Goal: Information Seeking & Learning: Find contact information

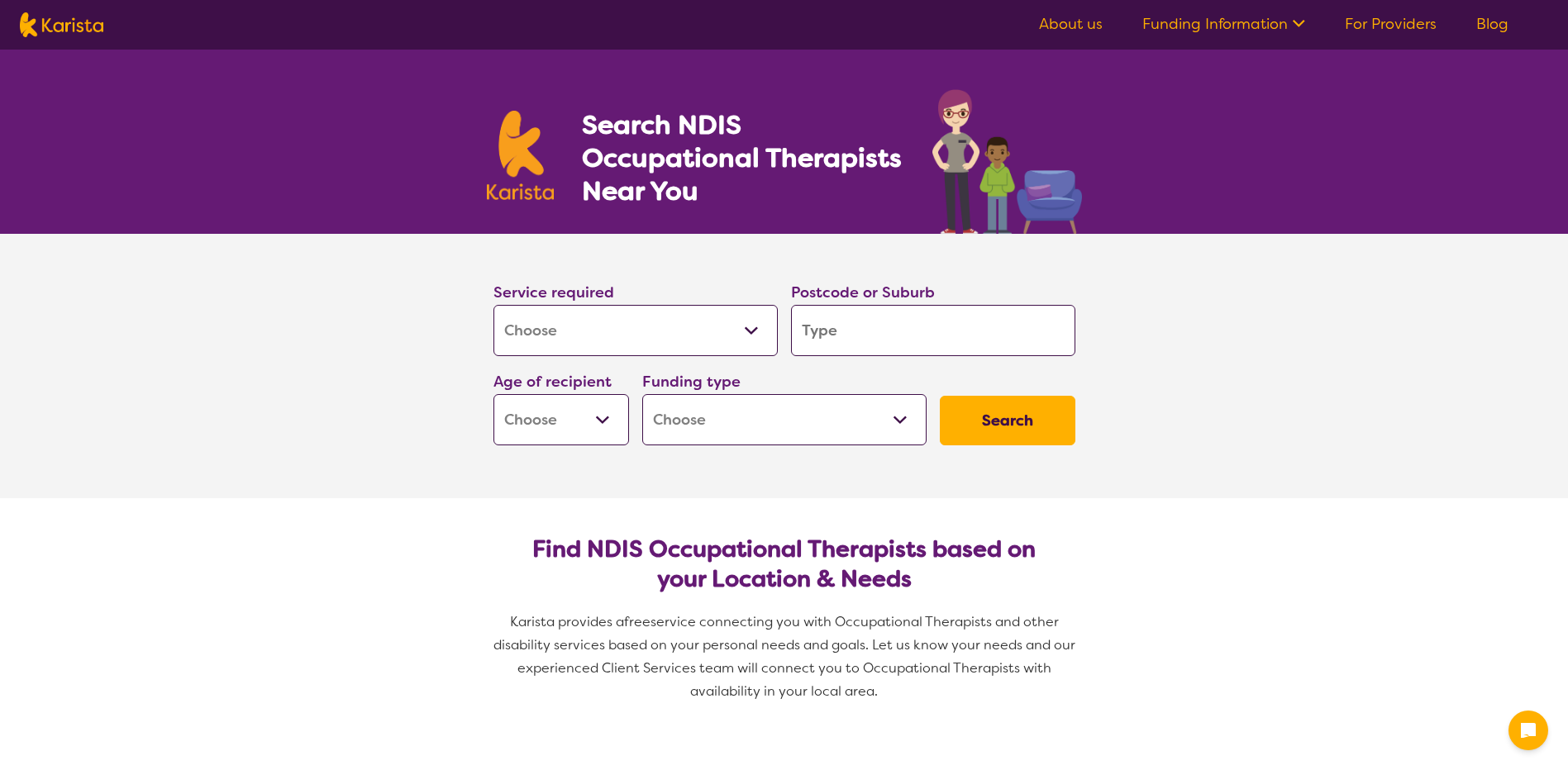
select select "[MEDICAL_DATA]"
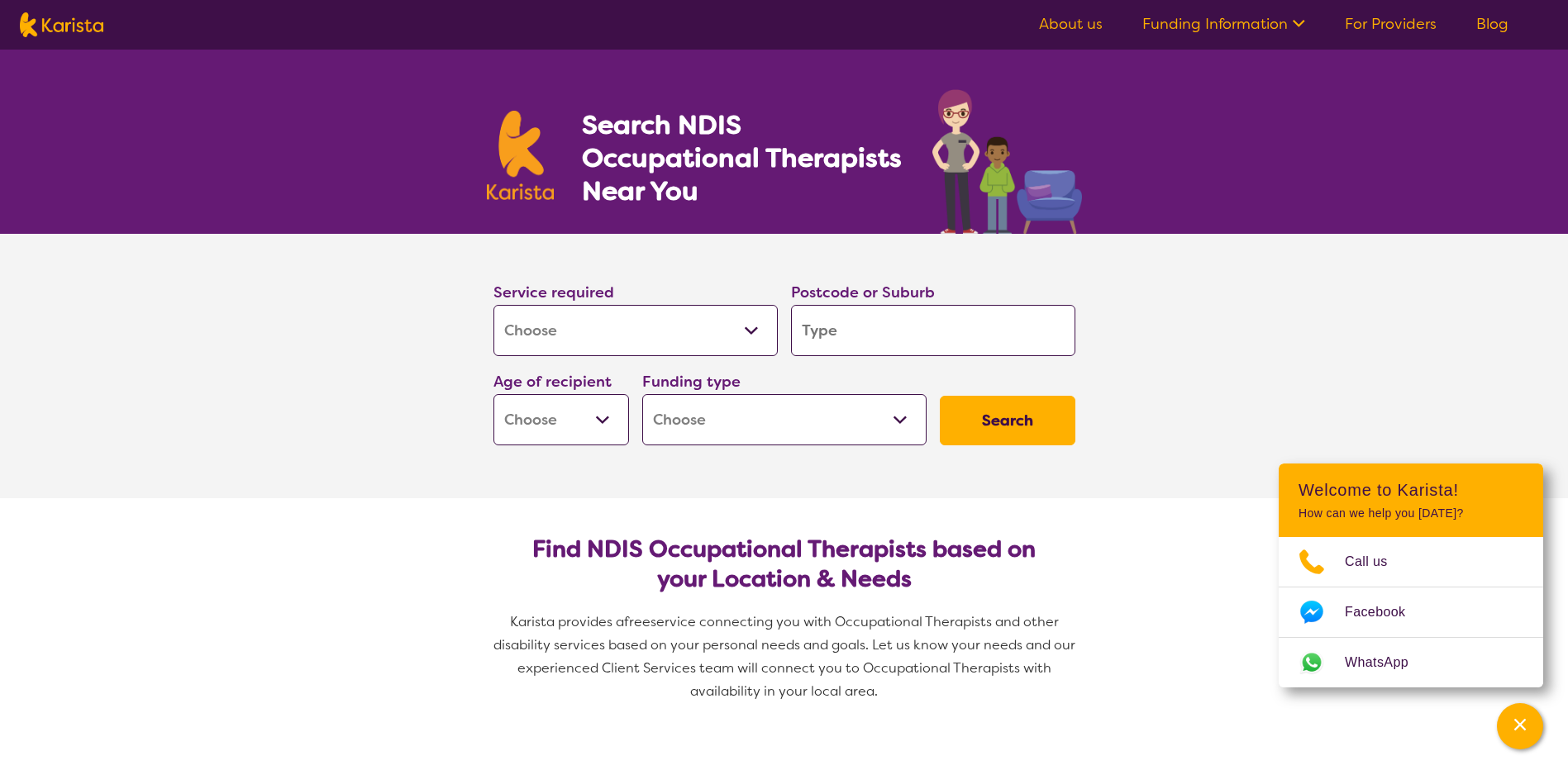
click at [836, 312] on input "search" at bounding box center [933, 330] width 285 height 52
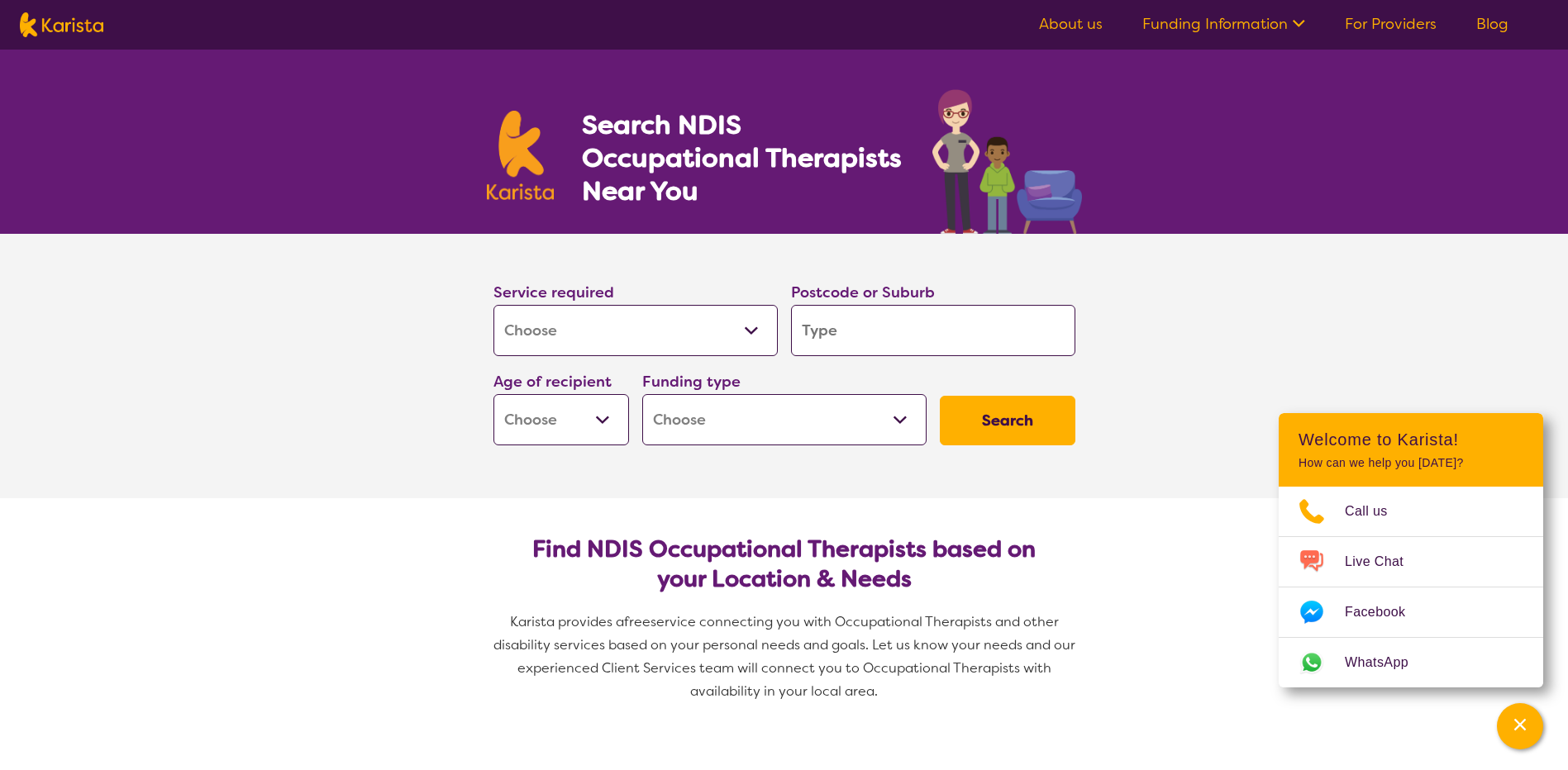
click at [600, 417] on select "Early Childhood - 0 to 9 Child - 10 to 11 Adolescent - 12 to 17 Adult - 18 to 6…" at bounding box center [561, 419] width 136 height 52
select select "EC"
click at [494, 394] on select "Early Childhood - 0 to 9 Child - 10 to 11 Adolescent - 12 to 17 Adult - 18 to 6…" at bounding box center [561, 419] width 136 height 52
select select "EC"
click at [903, 412] on select "Home Care Package (HCP) National Disability Insurance Scheme (NDIS) I don't know" at bounding box center [784, 419] width 285 height 52
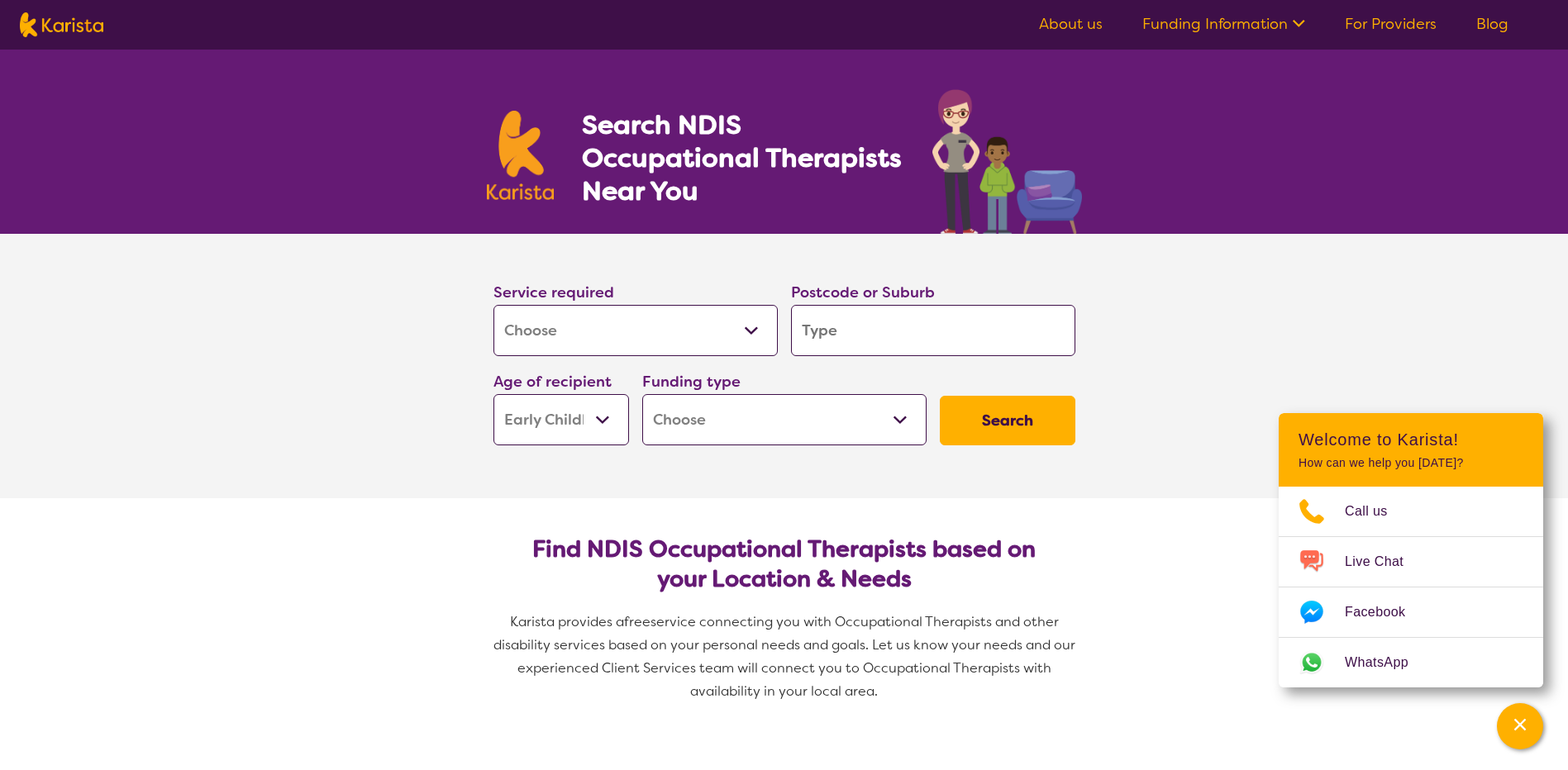
select select "NDIS"
click at [643, 394] on select "Home Care Package (HCP) National Disability Insurance Scheme (NDIS) I don't know" at bounding box center [784, 419] width 285 height 52
select select "NDIS"
click at [1018, 416] on button "Search" at bounding box center [1008, 420] width 136 height 50
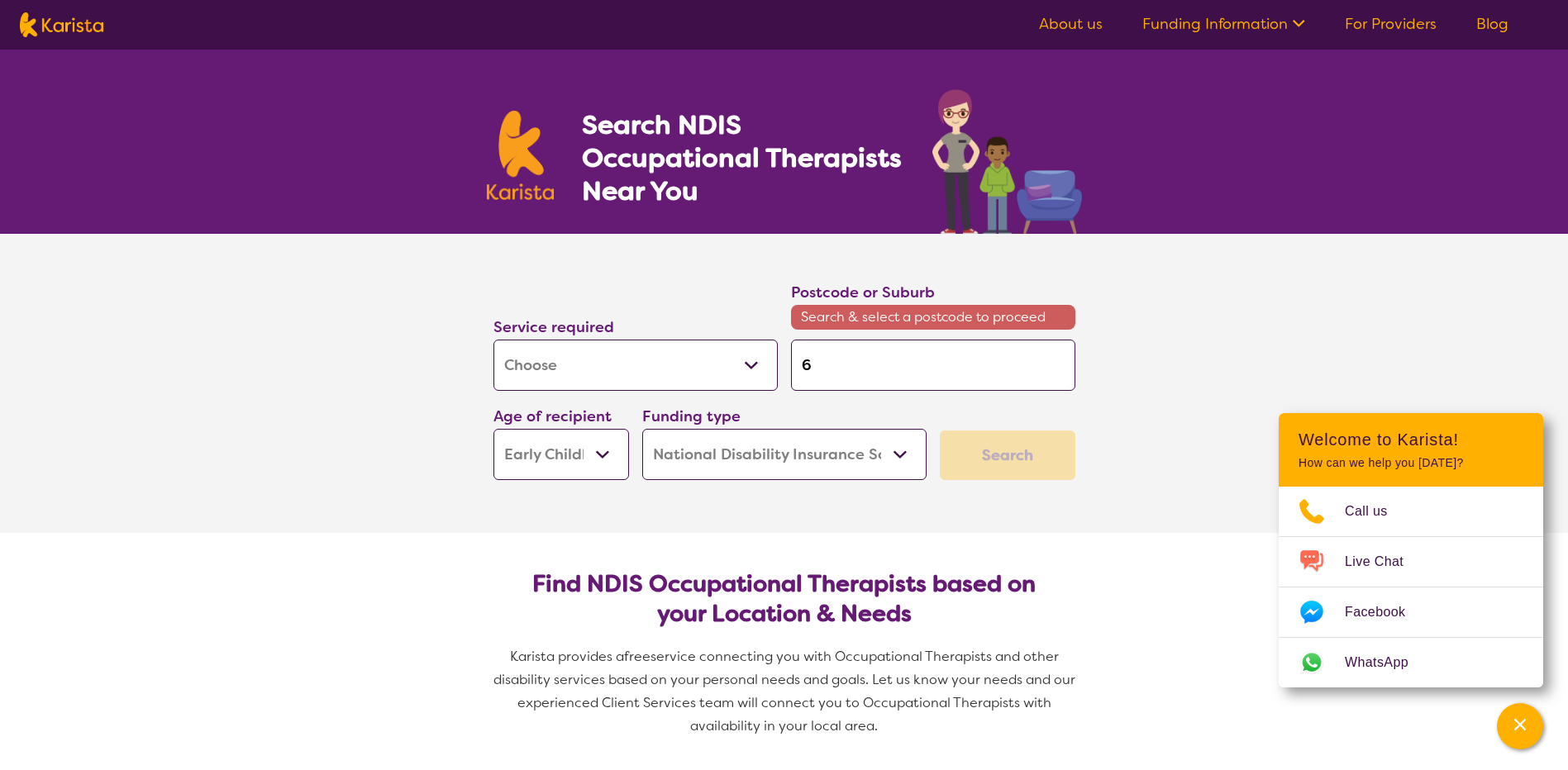
type input "6"
type input "61"
type input "616"
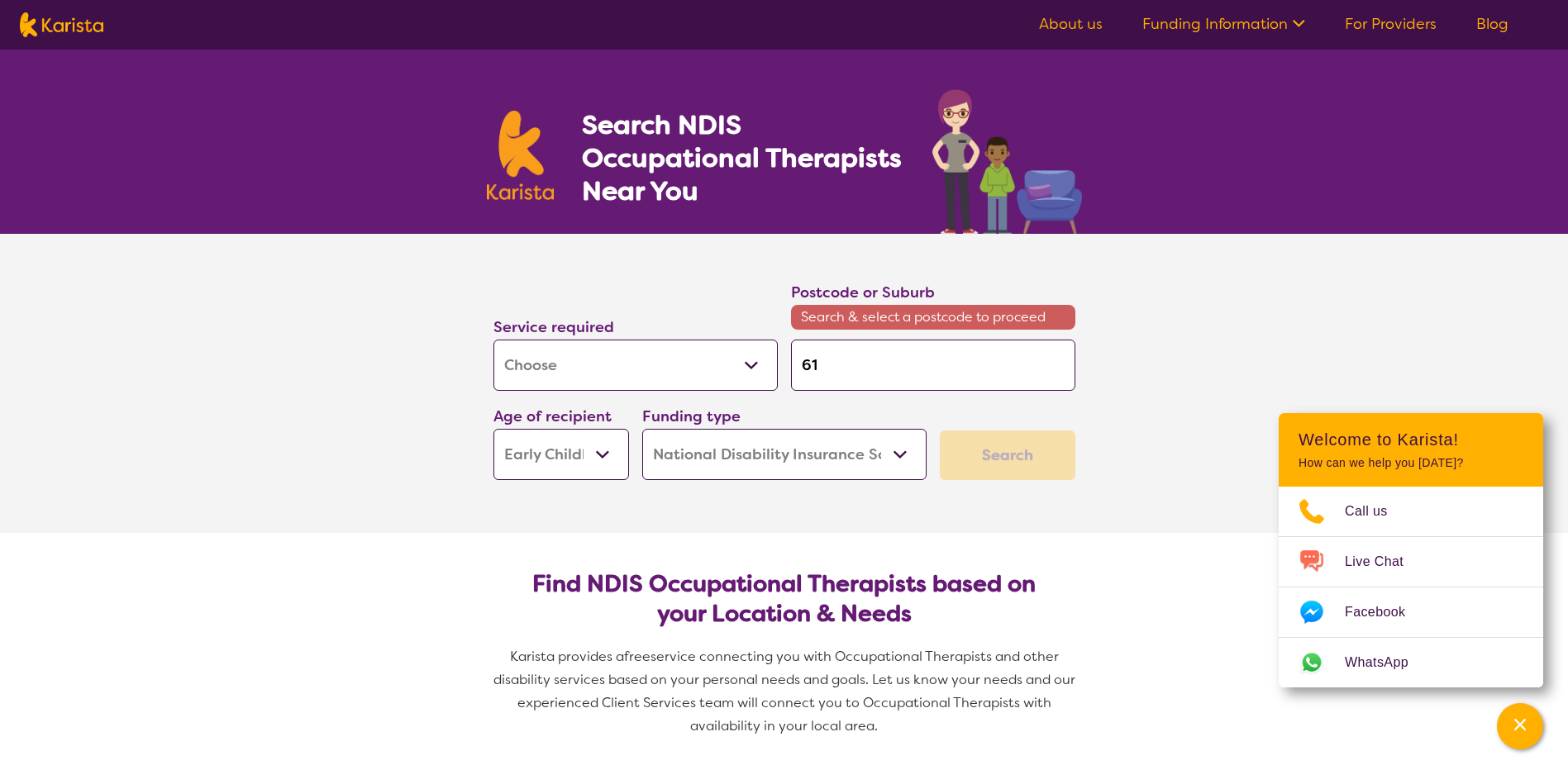
type input "616"
type input "6160"
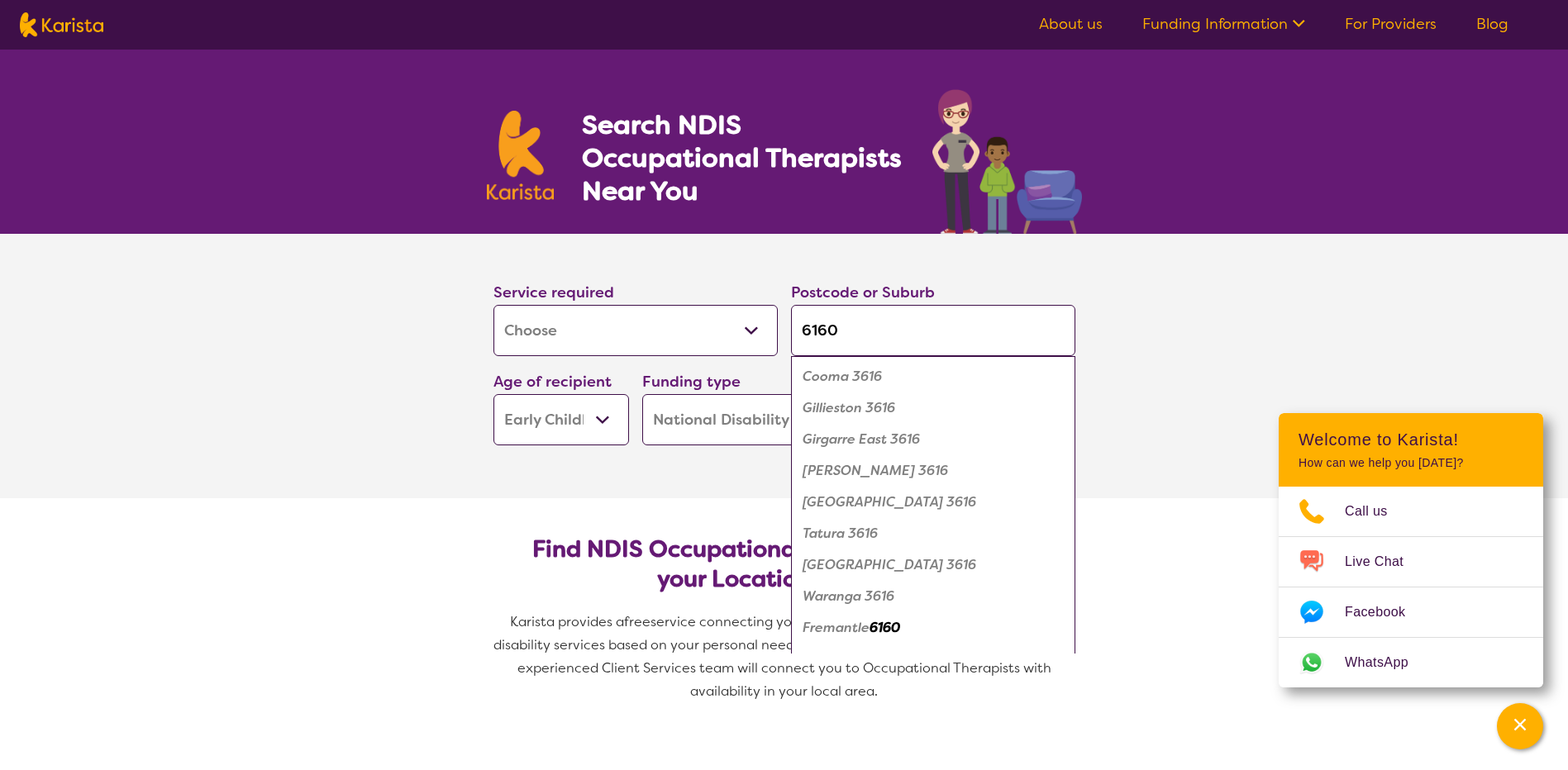
click button "Search" at bounding box center [1008, 420] width 136 height 50
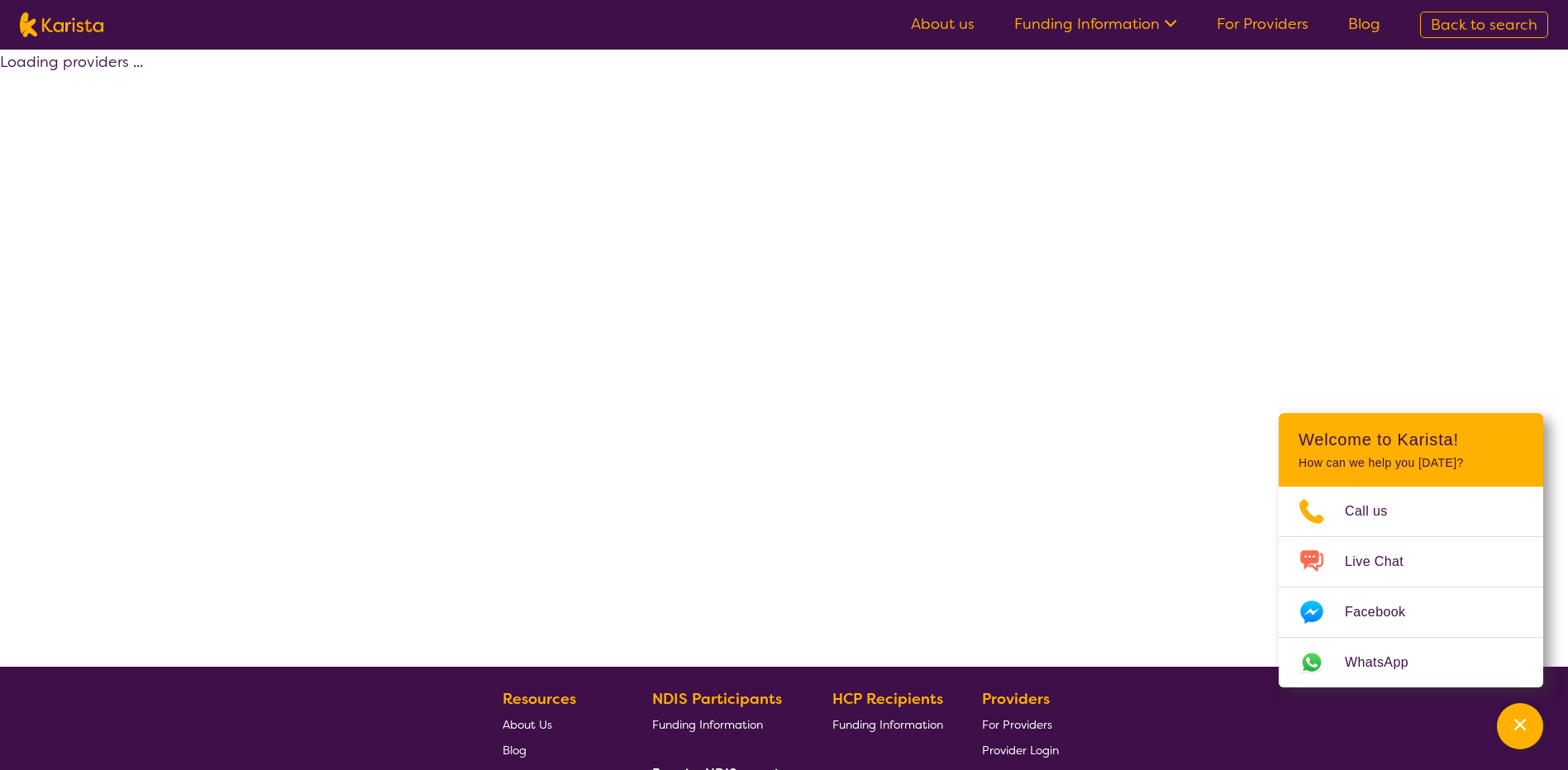
select select "by_score"
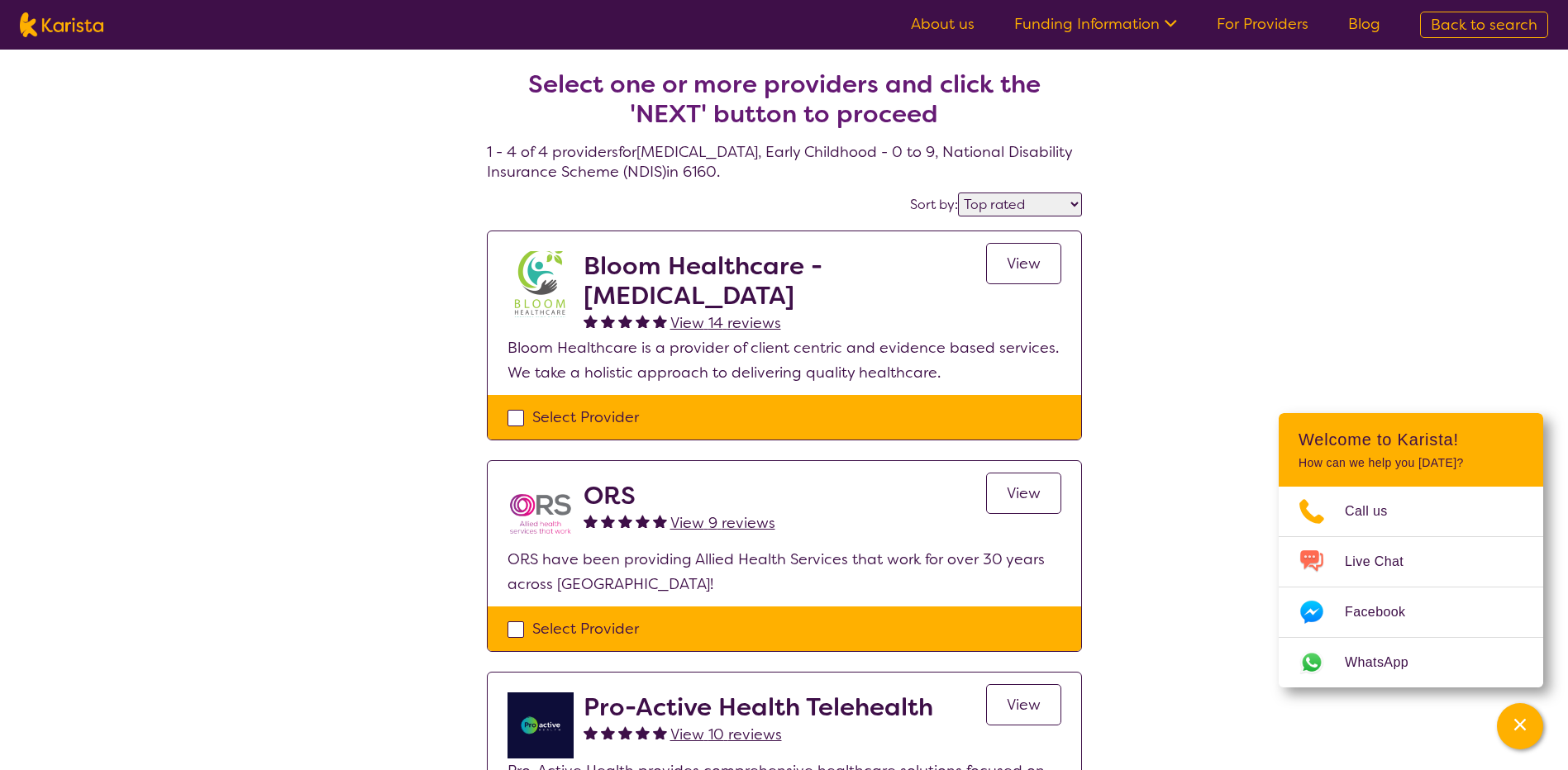
click at [1434, 228] on div "Select one or more providers and click the 'NEXT' button to proceed 1 - 4 of 4 …" at bounding box center [784, 613] width 1568 height 1128
click at [1256, 21] on link "For Providers" at bounding box center [1262, 24] width 92 height 20
